Goal: Complete application form

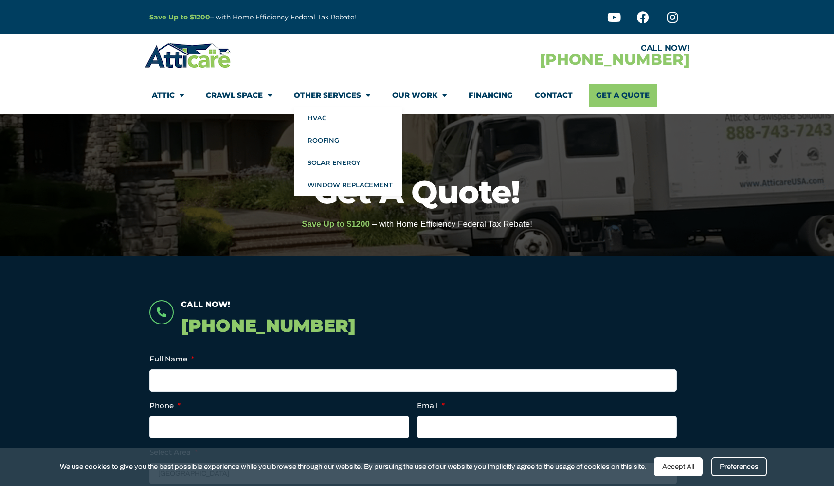
click at [366, 96] on span "Menu" at bounding box center [365, 95] width 9 height 17
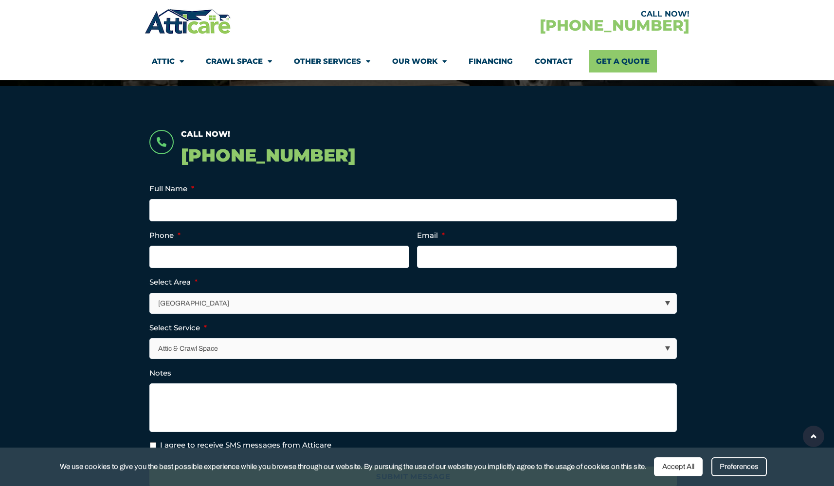
scroll to position [164, 0]
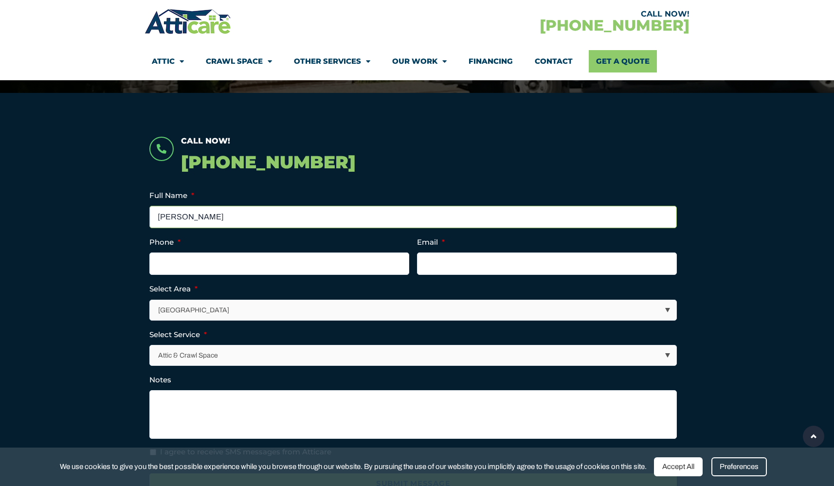
type input "Jason Wendlandt"
type input "(408) 642-0197"
type input "jason.wendlandt@gmail.com"
select select "[GEOGRAPHIC_DATA]"
click at [124, 380] on section "Call Now! 1-866-257-2567 Full Name * Jason Wendlandt Phone * (408) 642-0197 Ema…" at bounding box center [417, 344] width 834 height 503
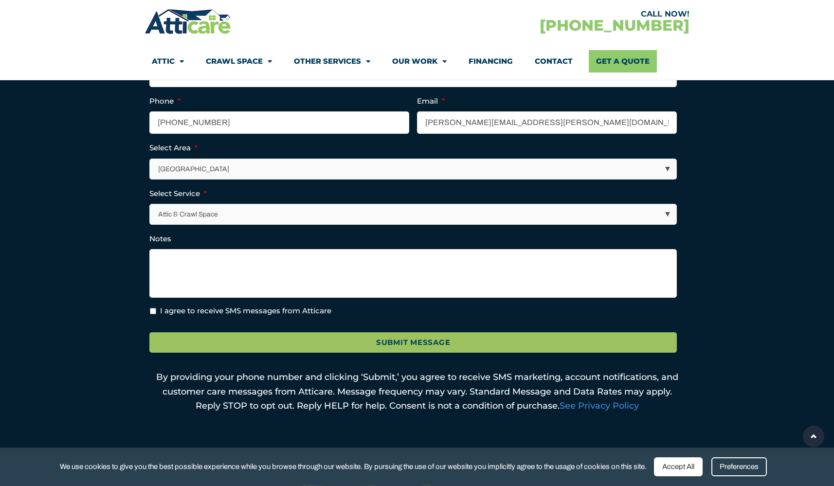
scroll to position [325, 0]
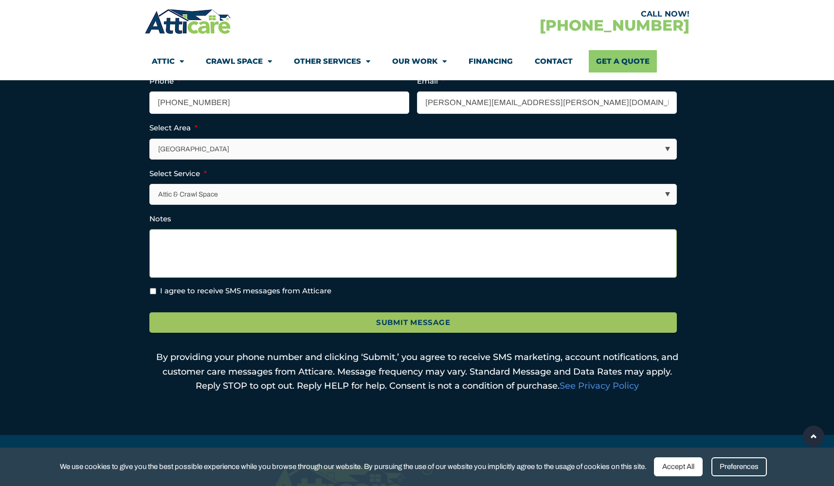
click at [209, 238] on textarea "Notes" at bounding box center [413, 253] width 528 height 49
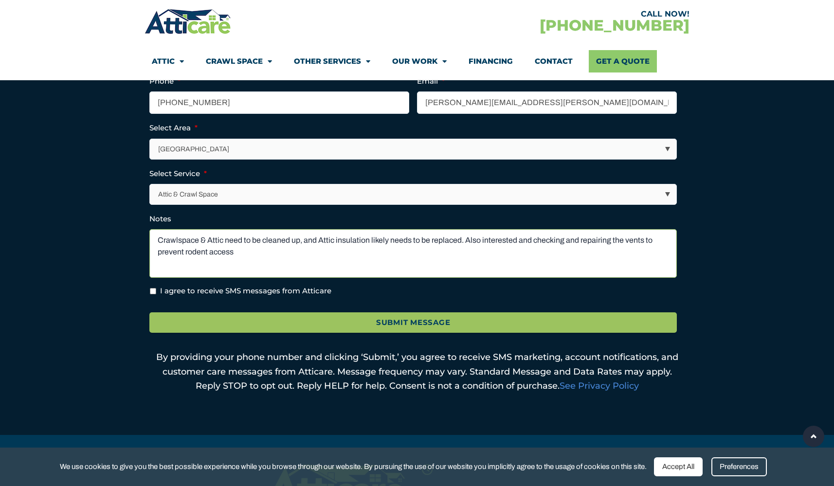
type textarea "Crawlspace & Attic need to be cleaned up, and Attic insulation likely needs to …"
click at [193, 289] on label "I agree to receive SMS messages from Atticare" at bounding box center [245, 291] width 171 height 11
click at [156, 289] on input "I agree to receive SMS messages from Atticare" at bounding box center [153, 291] width 6 height 6
checkbox input "true"
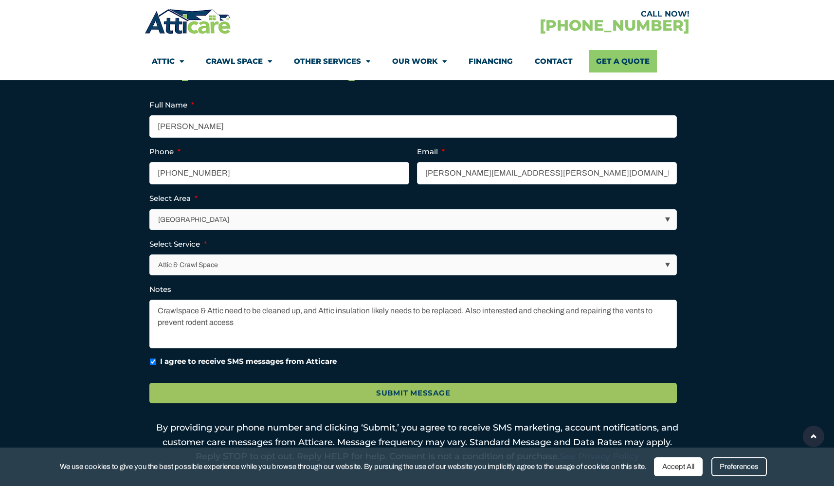
scroll to position [246, 0]
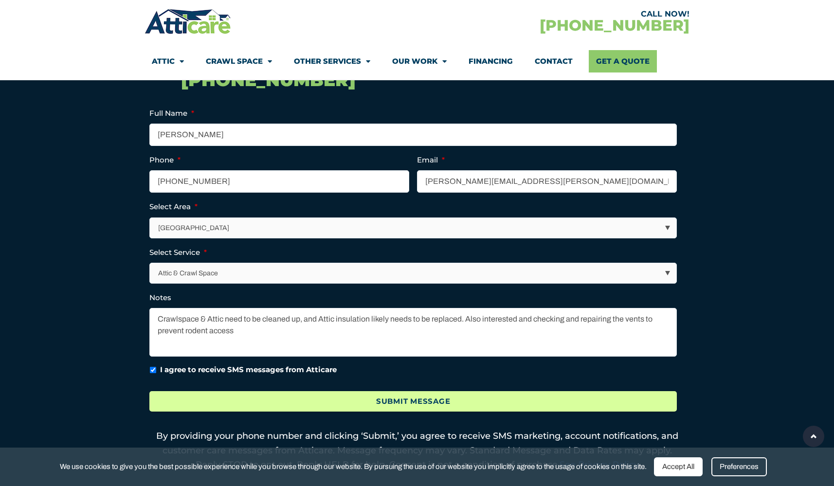
click at [393, 397] on input "Submit Message" at bounding box center [413, 401] width 528 height 21
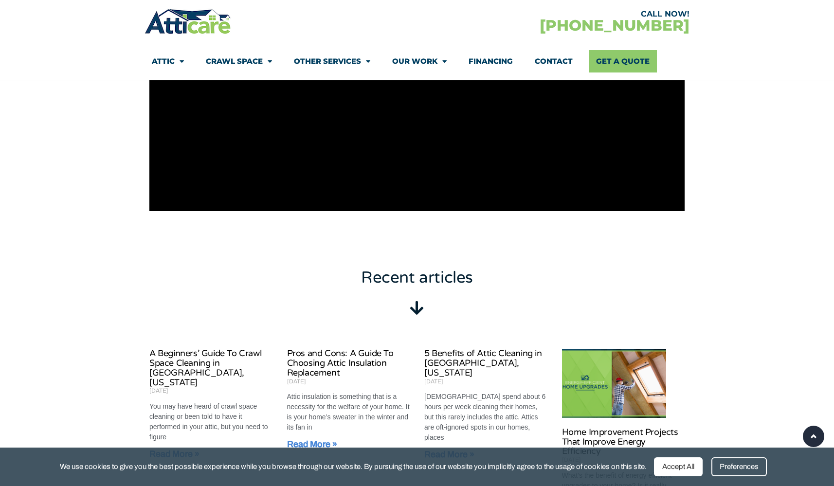
scroll to position [475, 0]
